Goal: Information Seeking & Learning: Learn about a topic

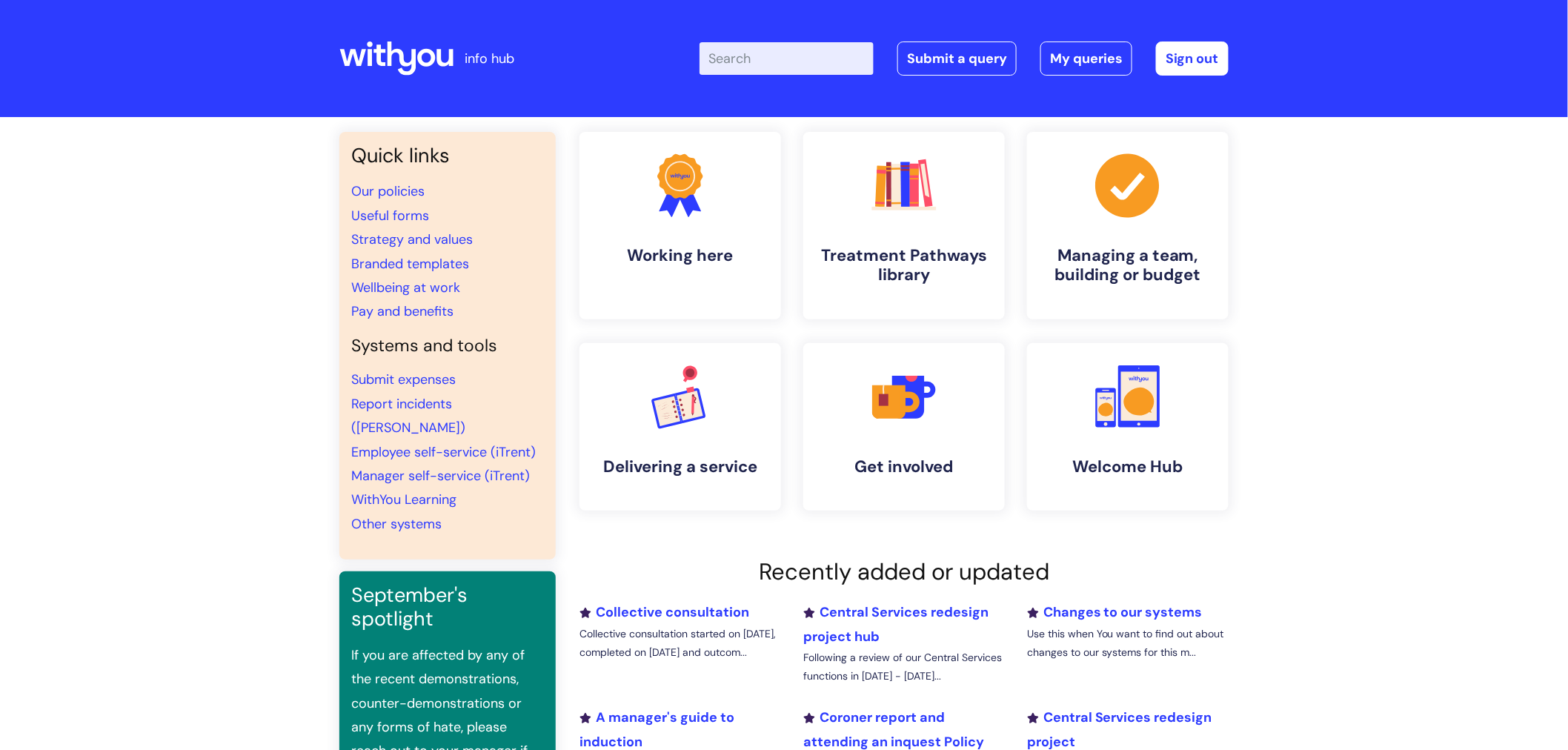
click at [753, 59] on input "Enter your search term here..." at bounding box center [787, 58] width 174 height 33
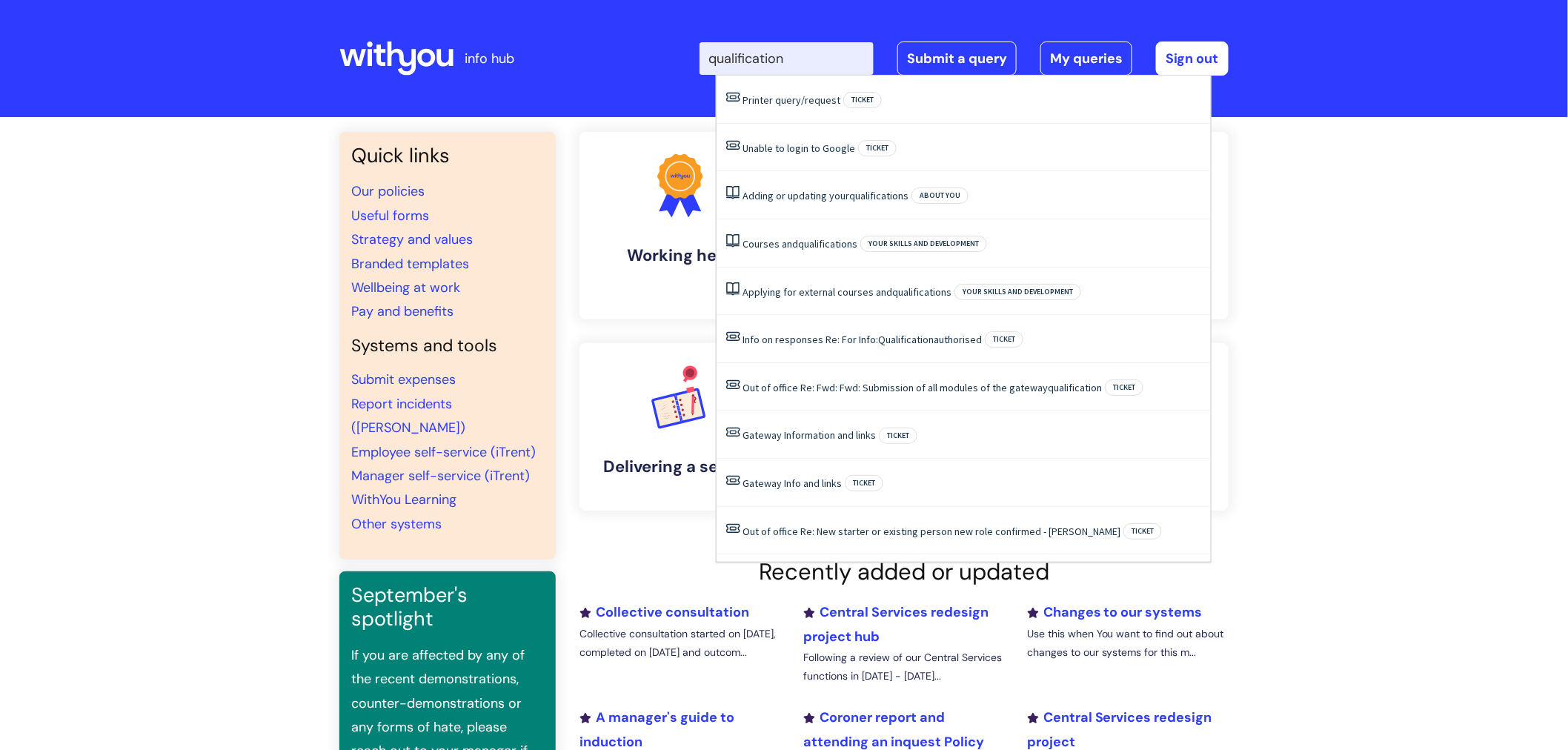
type input "qualifications"
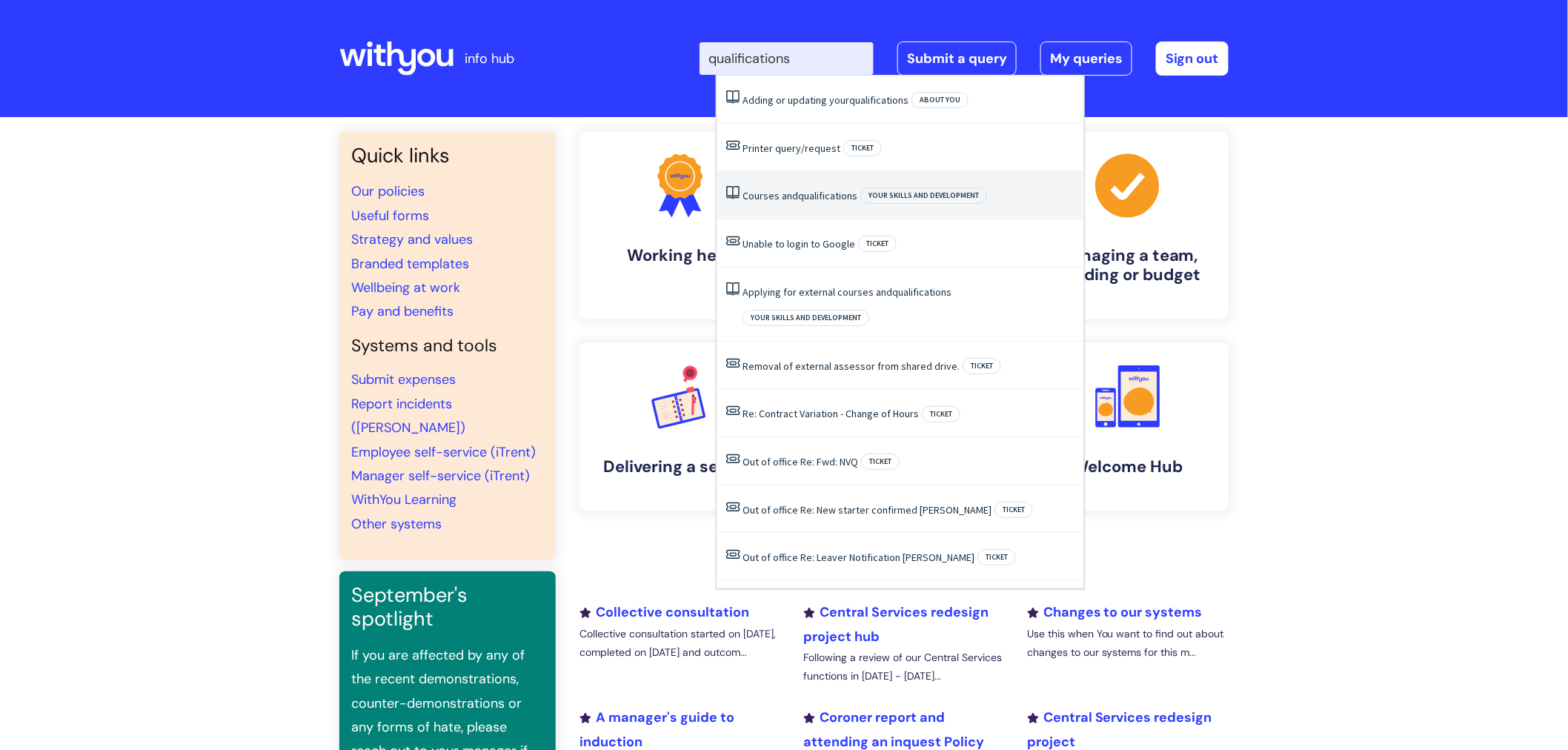
click at [803, 193] on span "qualifications" at bounding box center [828, 196] width 59 height 14
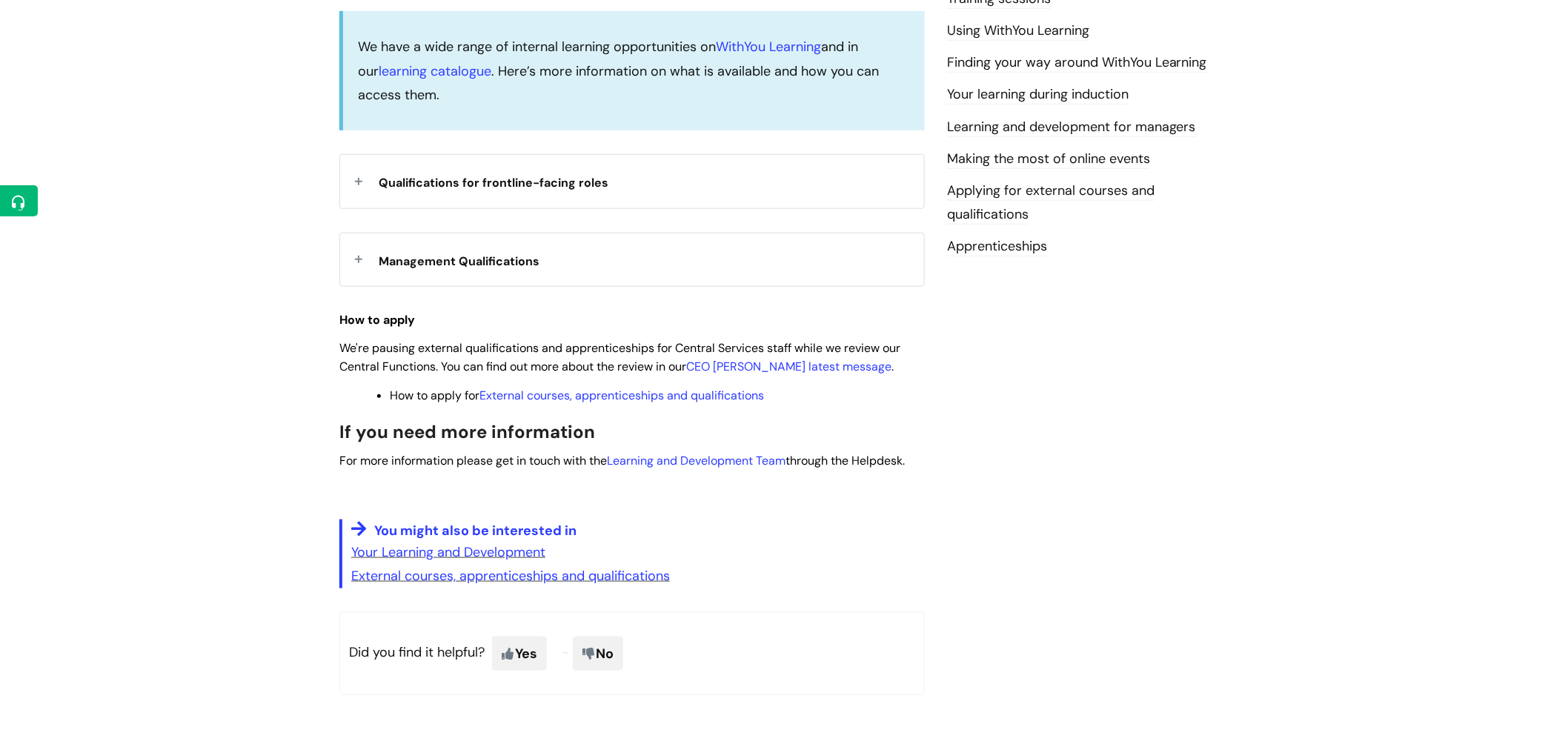
scroll to position [438, 0]
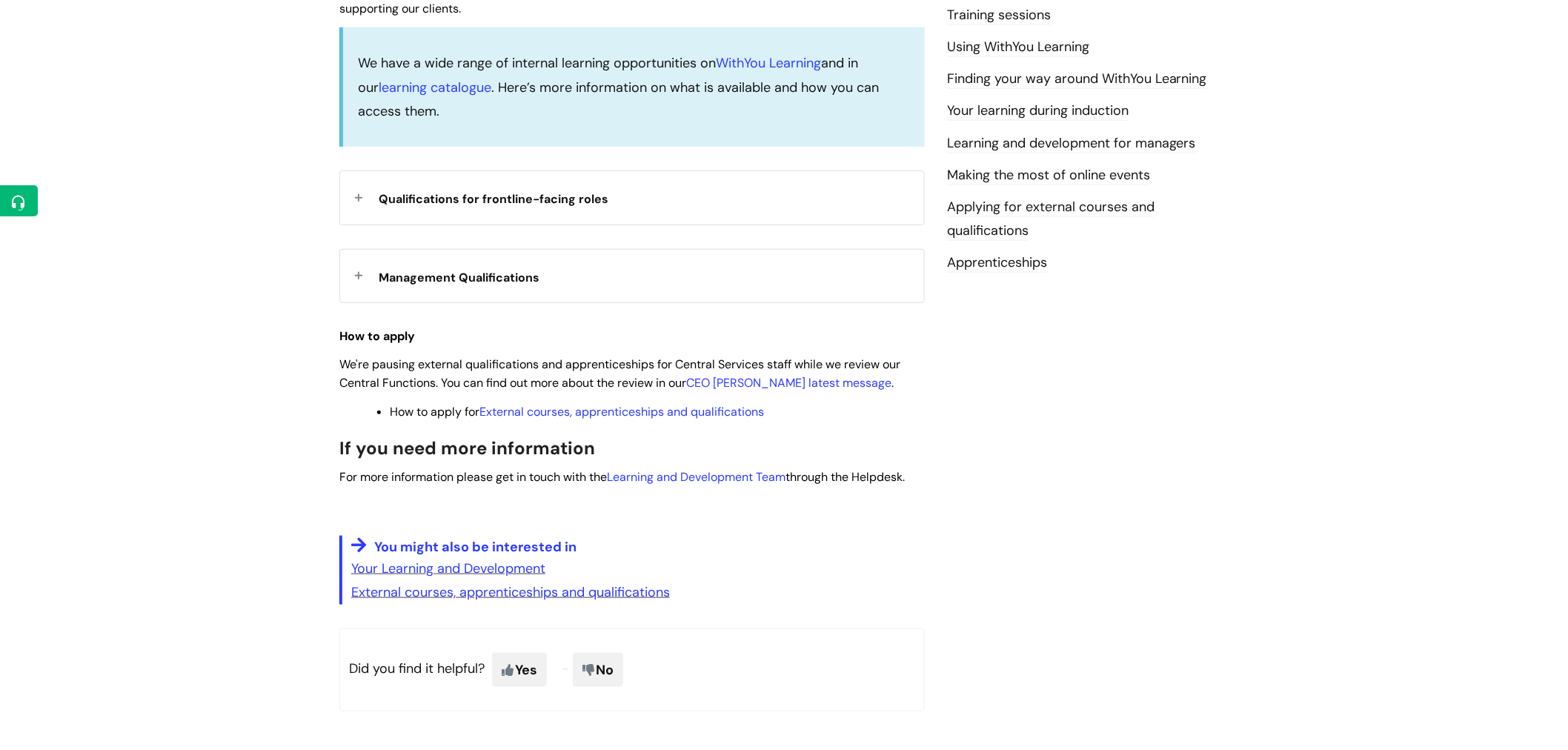
click at [358, 276] on div "Management Qualifications" at bounding box center [631, 276] width 584 height 52
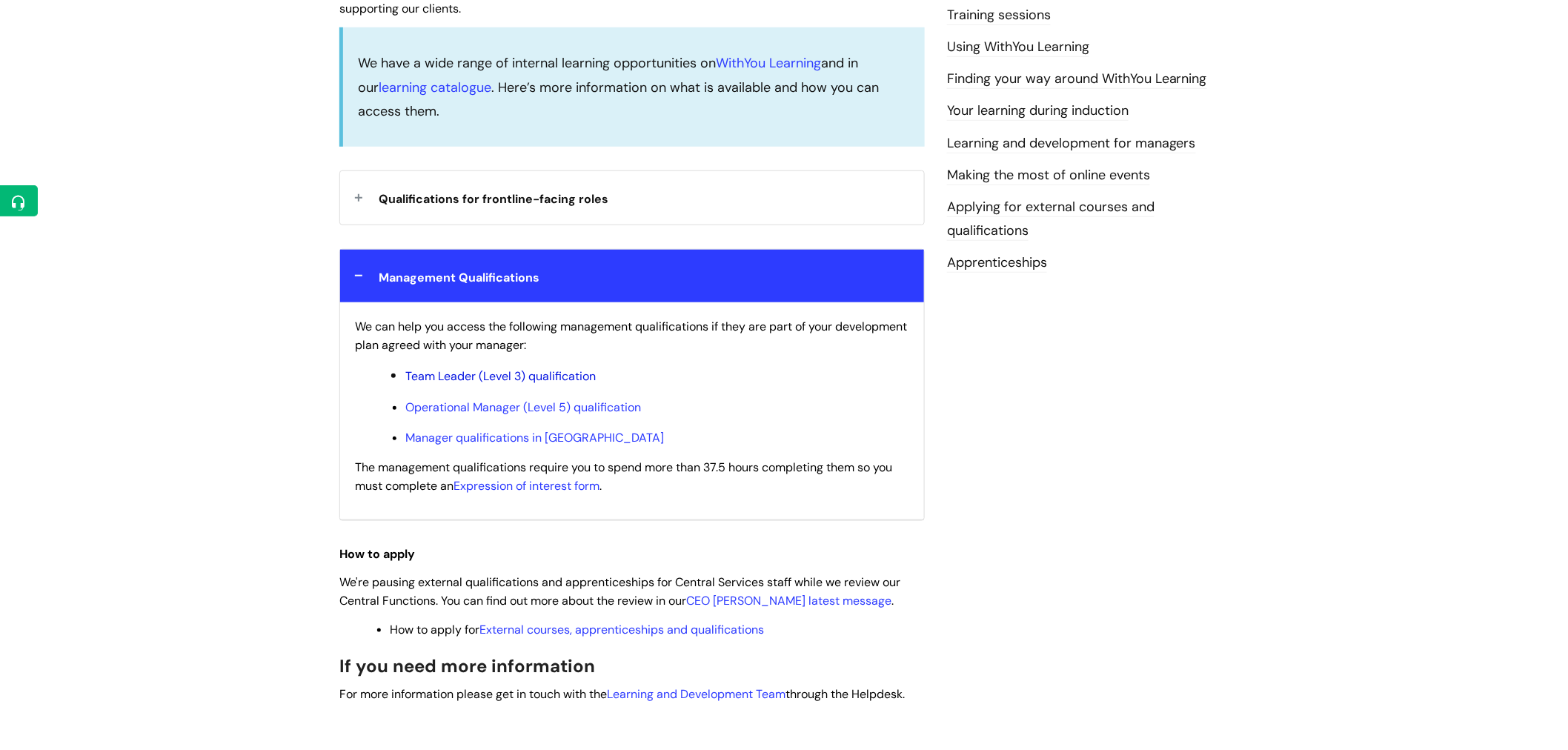
click at [465, 375] on link "Team Leader (Level 3) qualification" at bounding box center [500, 376] width 190 height 15
